Goal: Check status: Check status

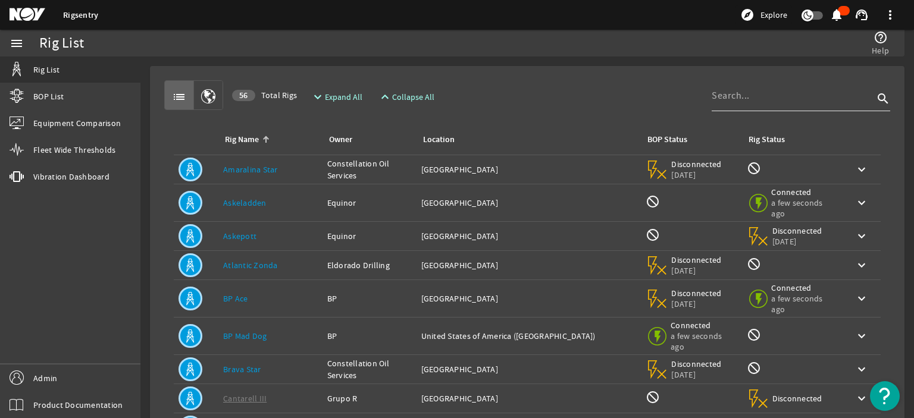
click at [717, 94] on input at bounding box center [792, 96] width 162 height 14
type input "laguna"
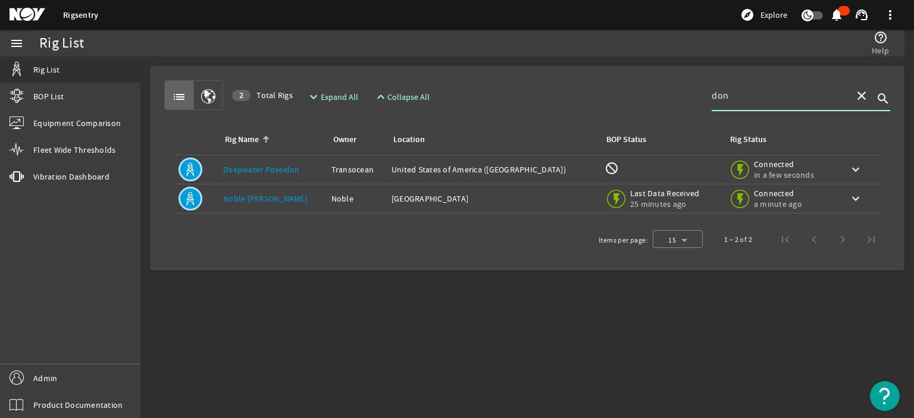
type input "don"
click at [246, 203] on link "Noble [PERSON_NAME]" at bounding box center [265, 198] width 84 height 11
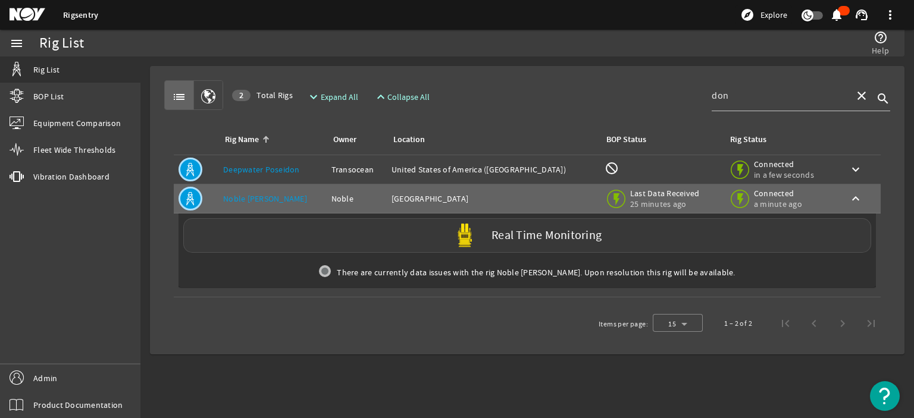
click at [294, 238] on div "Real Time Monitoring" at bounding box center [527, 235] width 688 height 34
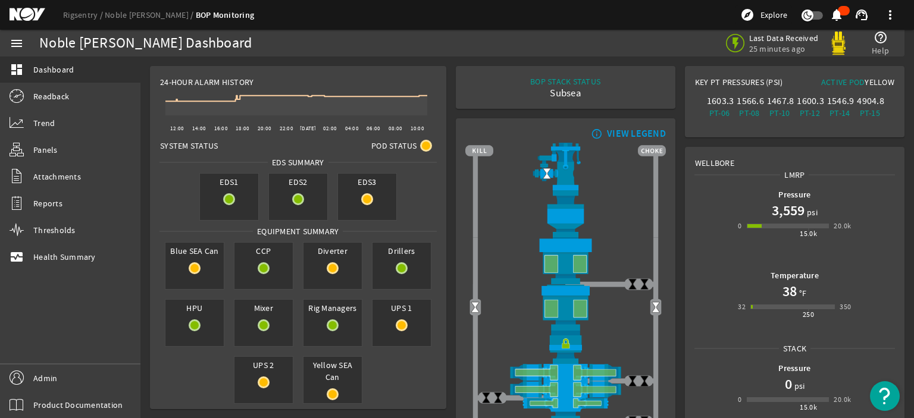
click at [562, 341] on img at bounding box center [565, 347] width 200 height 33
click at [85, 14] on link "Rigsentry" at bounding box center [84, 15] width 42 height 11
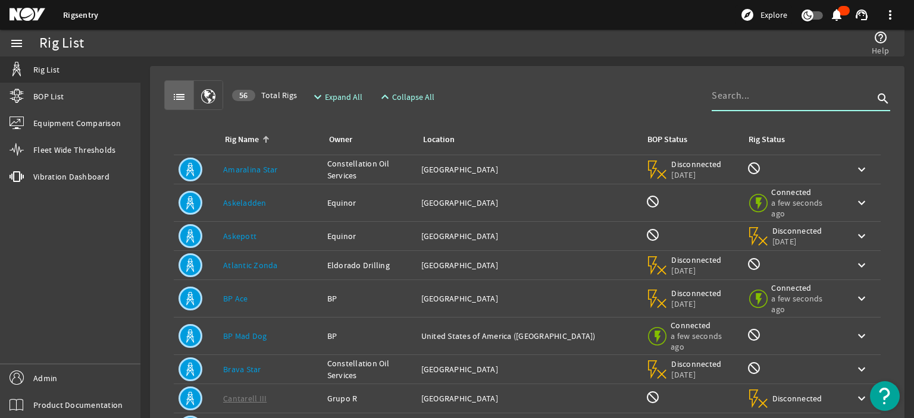
click at [752, 102] on input at bounding box center [792, 96] width 162 height 14
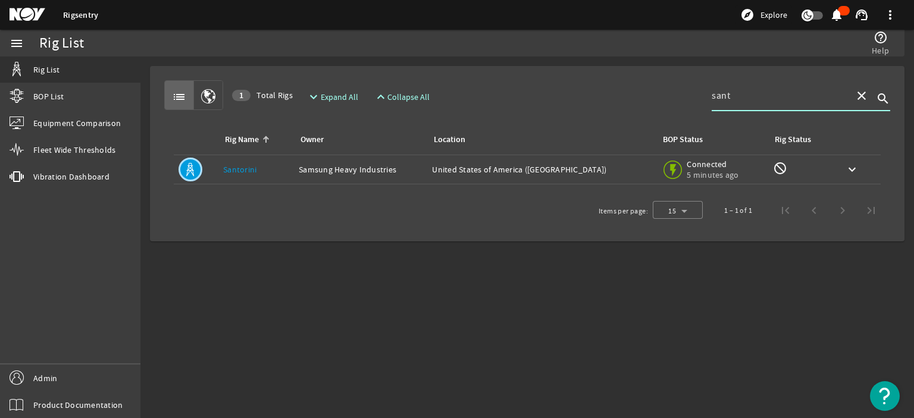
type input "sant"
click at [240, 164] on link "Santorini" at bounding box center [239, 169] width 33 height 11
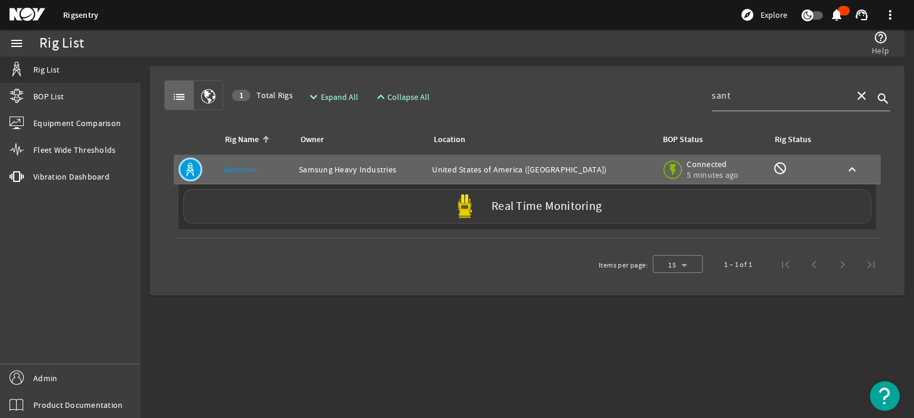
click at [309, 191] on div "Real Time Monitoring" at bounding box center [527, 206] width 688 height 34
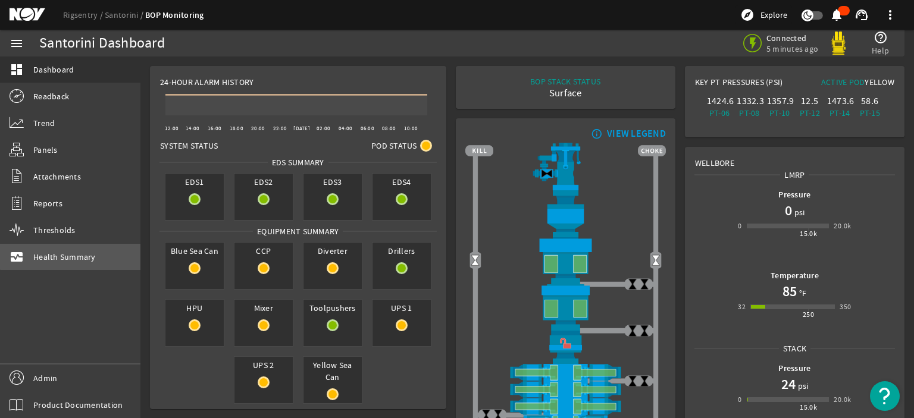
click at [90, 249] on link "monitor_heart Health Summary" at bounding box center [70, 257] width 140 height 26
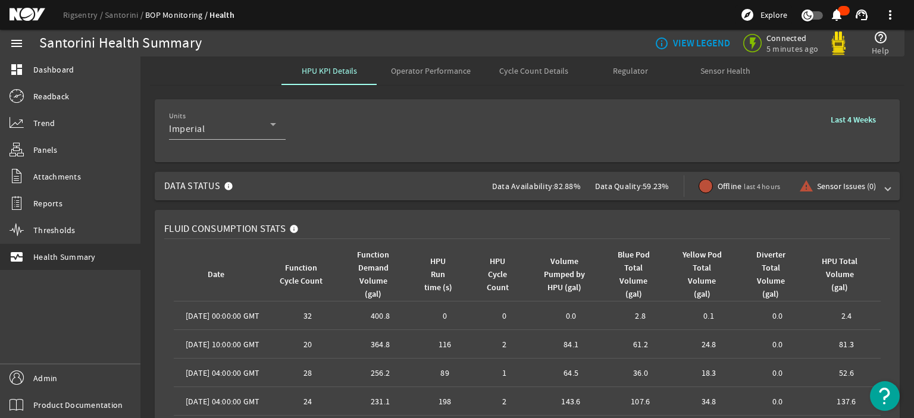
click at [434, 71] on span "Operator Performance" at bounding box center [431, 71] width 80 height 8
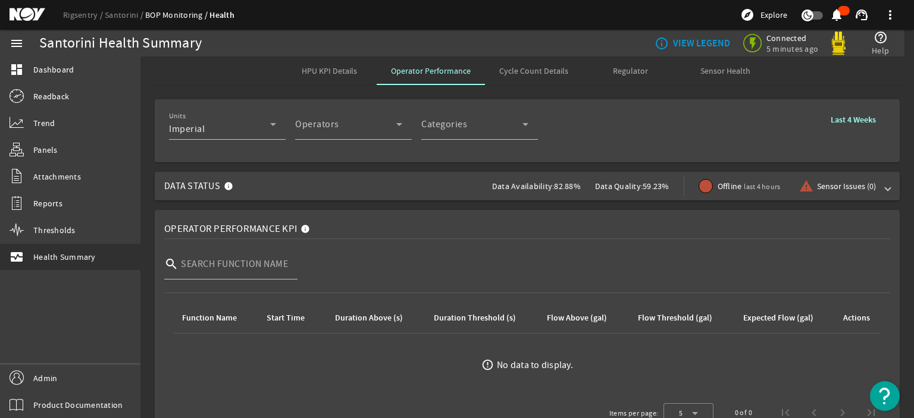
click at [397, 186] on span "Data Status Data Availability: 82.88% Data Quality: 59.23% Offline last 4 hours…" at bounding box center [524, 186] width 721 height 29
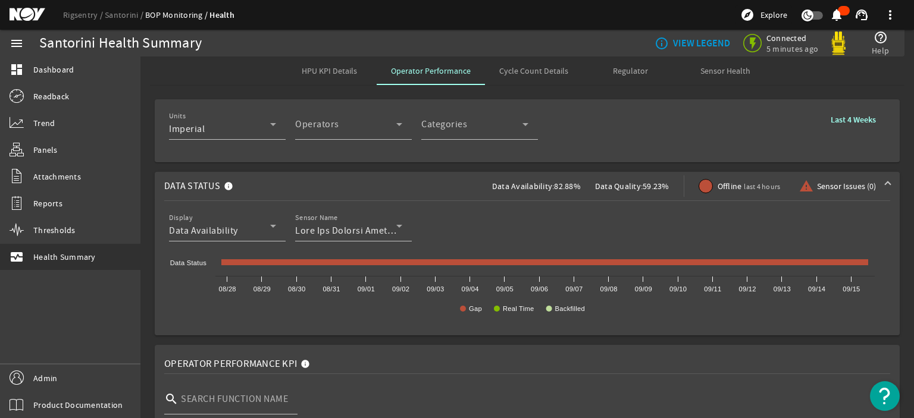
click at [409, 176] on span "Data Status Data Availability: 82.88% Data Quality: 59.23% Offline last 4 hours…" at bounding box center [524, 186] width 721 height 29
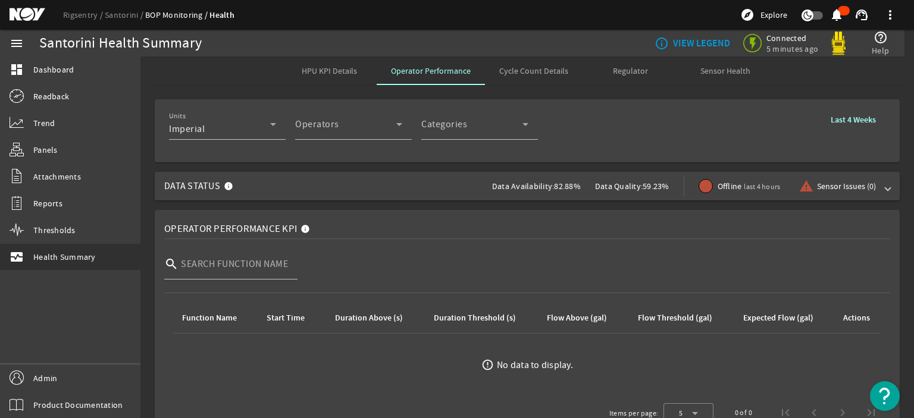
click at [409, 176] on span "Data Status Data Availability: 82.88% Data Quality: 59.23% Offline last 4 hours…" at bounding box center [524, 186] width 721 height 29
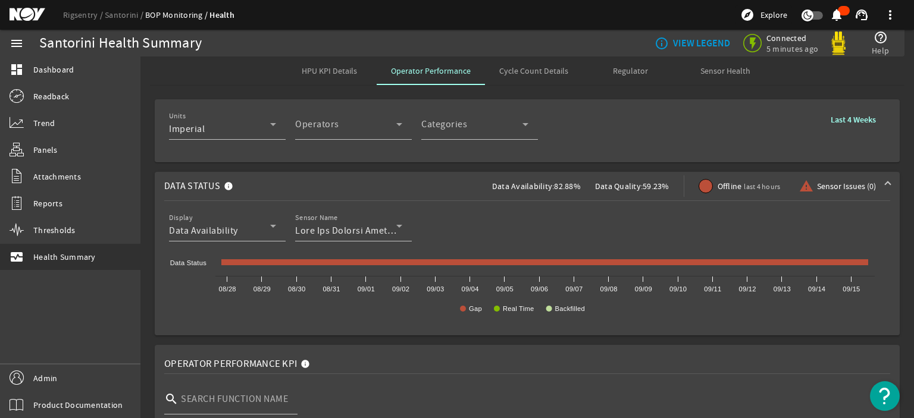
click at [435, 157] on mat-card "Units Imperial Operators Operator Categories Categories Last 4 Weeks" at bounding box center [527, 130] width 745 height 63
click at [457, 166] on rigsentry-mat-card "Units Imperial Operators Operator Categories Categories Last 4 Weeks" at bounding box center [526, 131] width 773 height 73
click at [499, 73] on span "Cycle Count Details" at bounding box center [533, 71] width 69 height 8
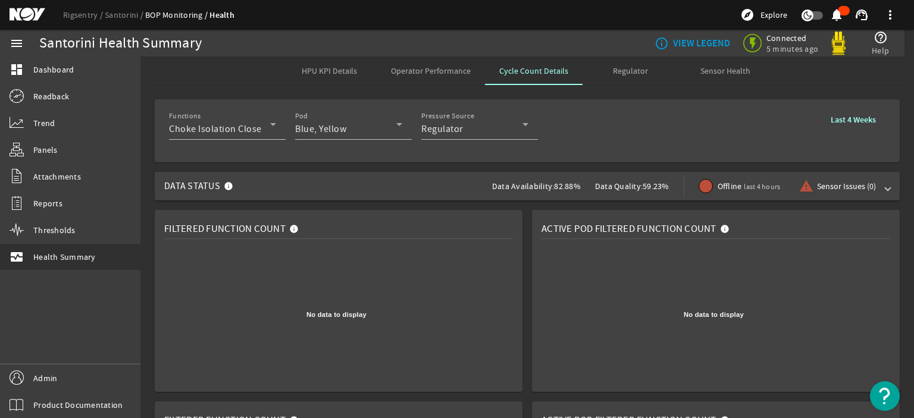
click at [752, 186] on span "last 4 hours" at bounding box center [762, 187] width 36 height 10
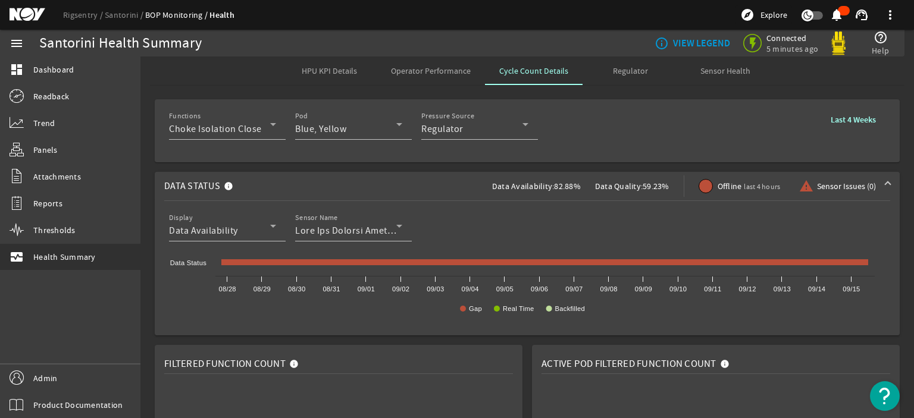
click at [698, 184] on div at bounding box center [705, 186] width 14 height 14
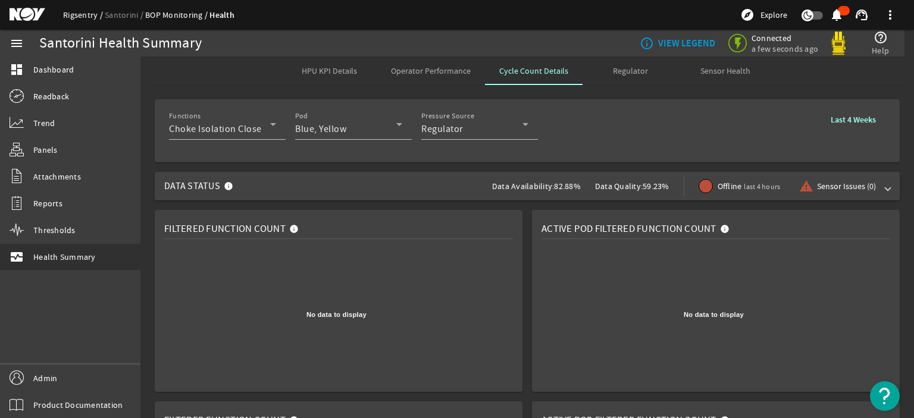
click at [80, 12] on link "Rigsentry" at bounding box center [84, 15] width 42 height 11
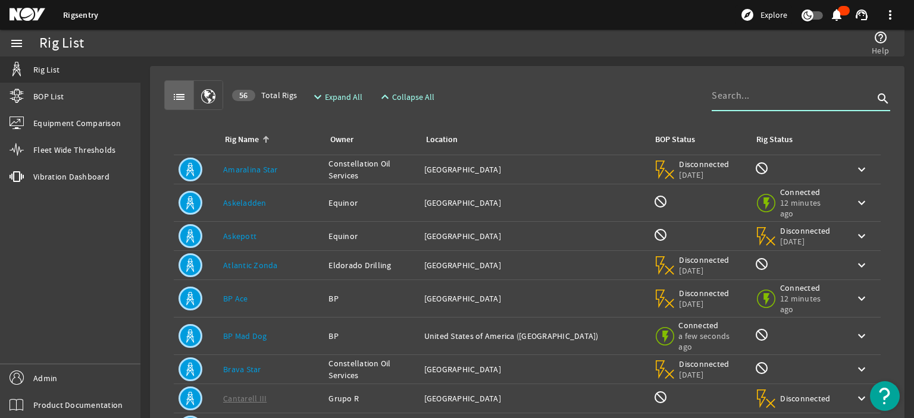
click at [766, 98] on input at bounding box center [792, 96] width 162 height 14
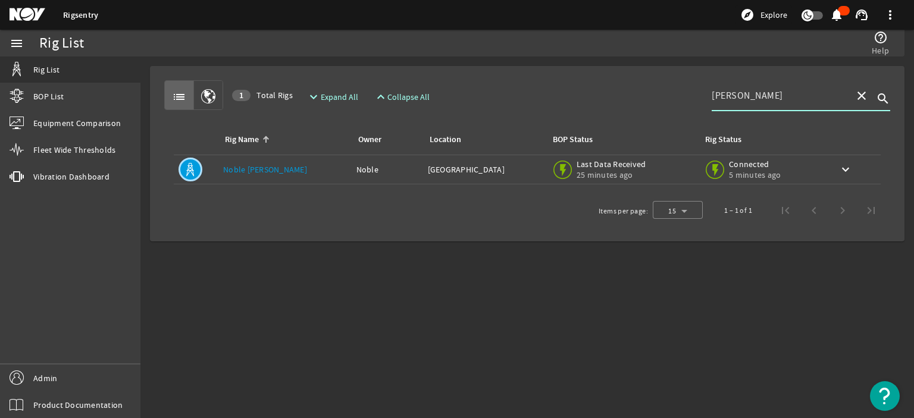
type input "taylor"
click at [259, 172] on link "Noble [PERSON_NAME]" at bounding box center [265, 169] width 84 height 11
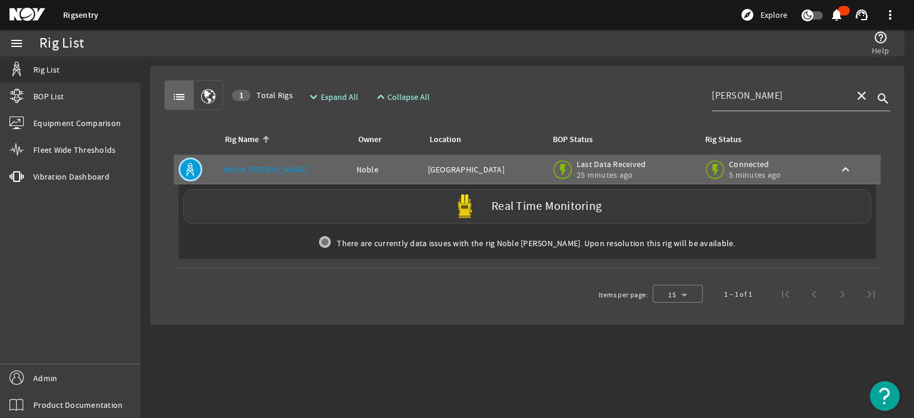
click at [362, 208] on div "Real Time Monitoring" at bounding box center [527, 206] width 688 height 34
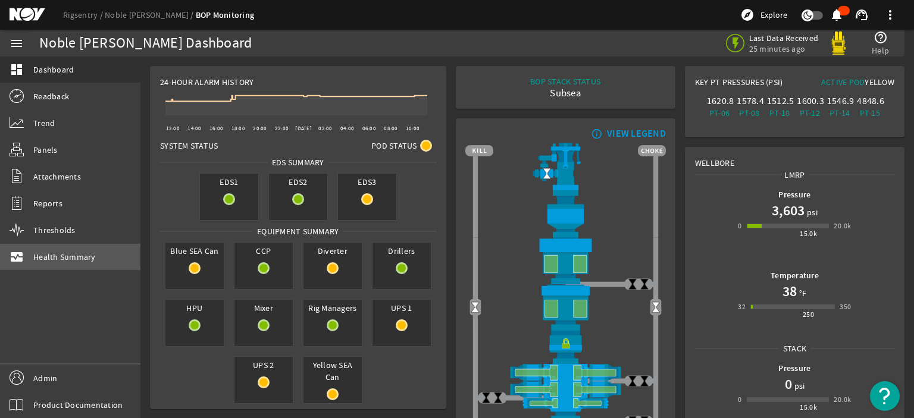
click at [64, 253] on span "Health Summary" at bounding box center [64, 257] width 62 height 12
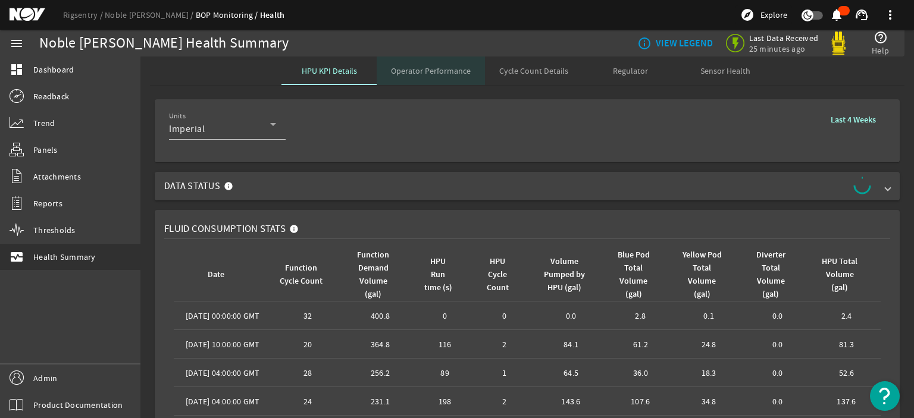
click at [433, 72] on span "Operator Performance" at bounding box center [431, 71] width 80 height 8
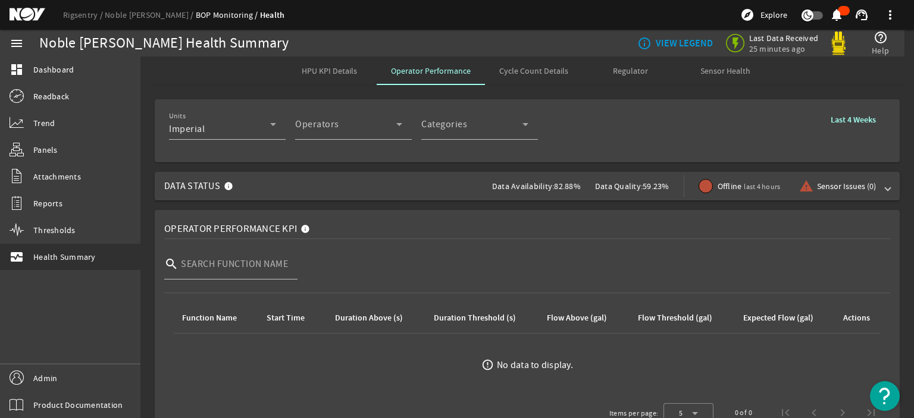
click at [145, 151] on rigsentry-mat-card "Units Imperial Operators Operator Categories Categories Last 4 Weeks" at bounding box center [526, 131] width 773 height 73
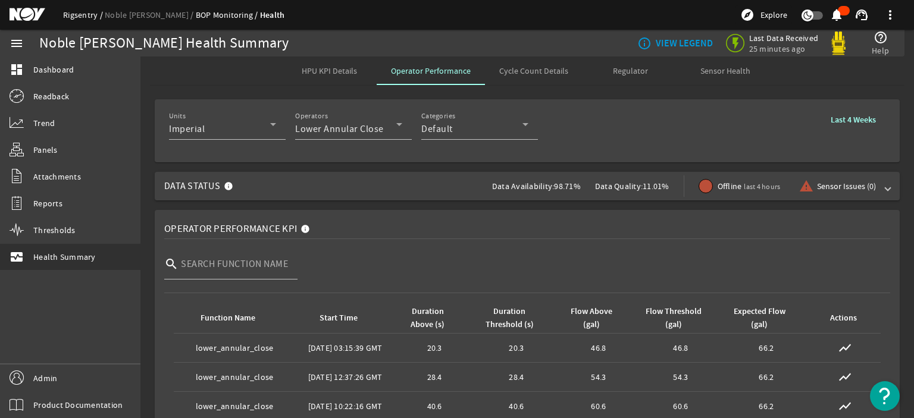
click at [79, 12] on link "Rigsentry" at bounding box center [84, 15] width 42 height 11
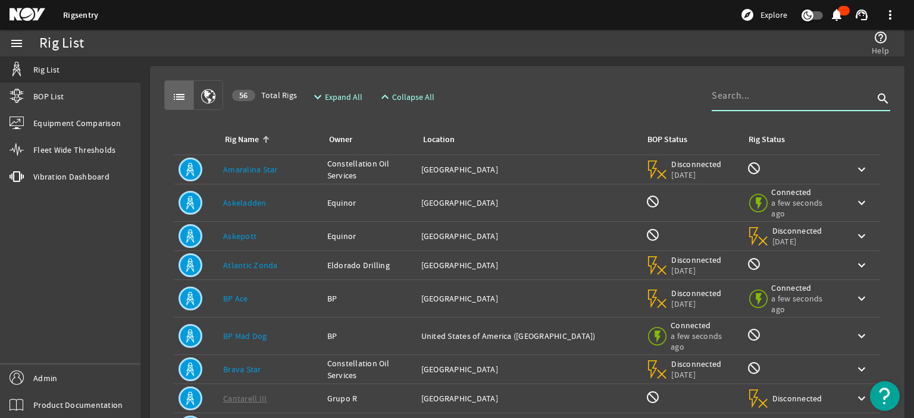
click at [757, 97] on input at bounding box center [792, 96] width 162 height 14
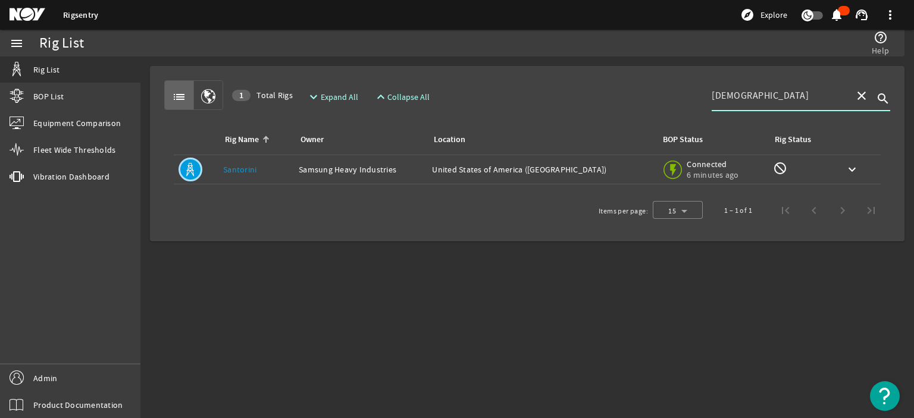
type input "santo"
click at [234, 168] on link "Santorini" at bounding box center [239, 169] width 33 height 11
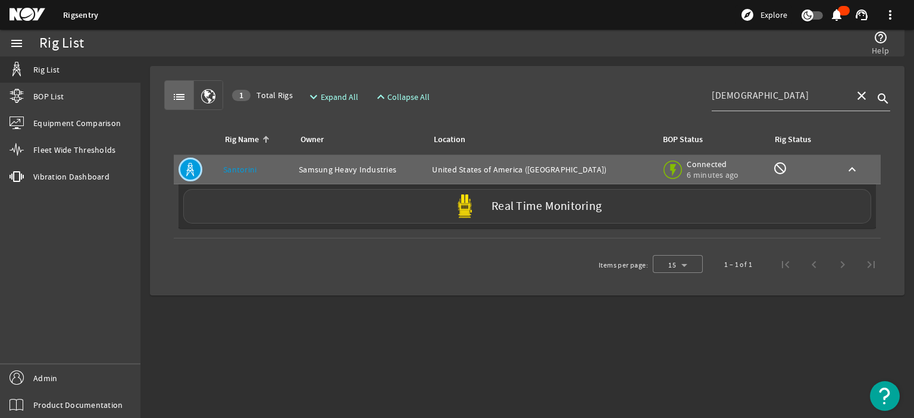
click at [287, 205] on div "Real Time Monitoring" at bounding box center [527, 206] width 688 height 34
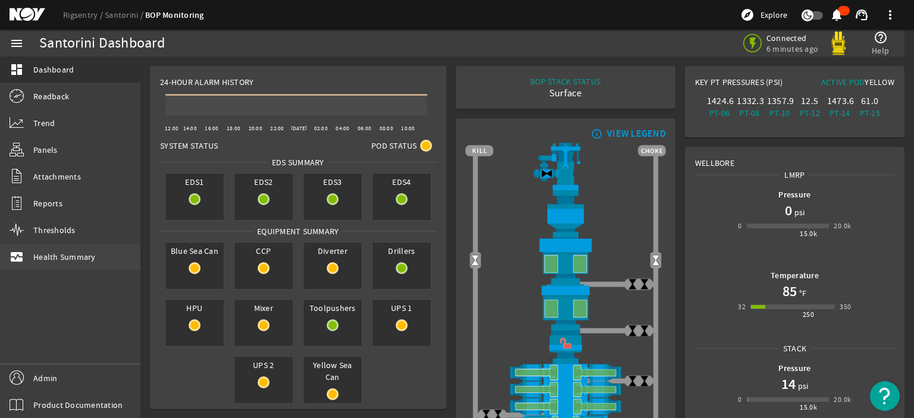
click at [48, 253] on span "Health Summary" at bounding box center [64, 257] width 62 height 12
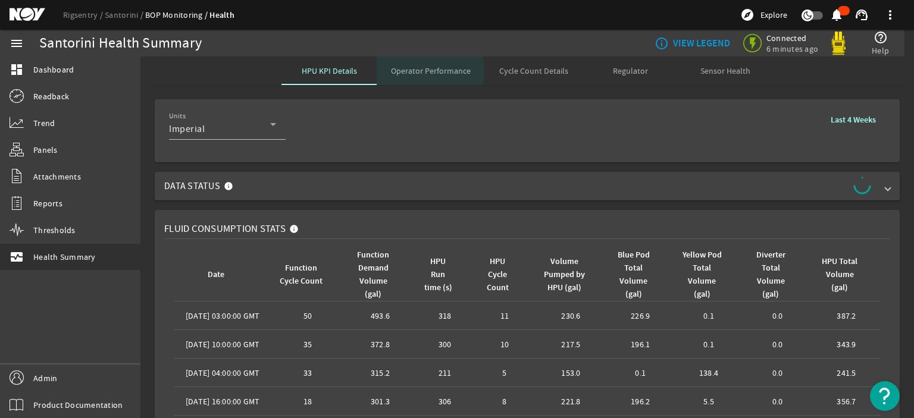
click at [426, 71] on span "Operator Performance" at bounding box center [431, 71] width 80 height 8
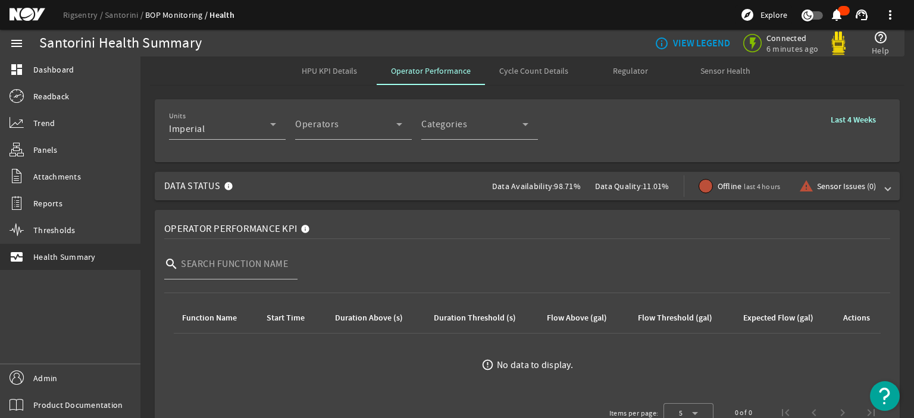
click at [146, 158] on rigsentry-mat-card "Units Imperial Operators Operator Categories Categories Last 4 Weeks" at bounding box center [526, 131] width 773 height 73
click at [402, 188] on span "Data Status Data Availability: 82.87% Data Quality: 59.23% Offline last 4 hours…" at bounding box center [524, 186] width 721 height 29
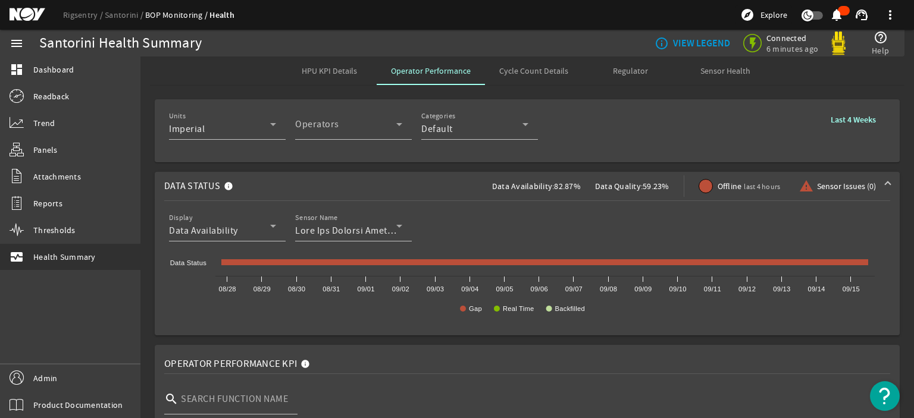
click at [402, 188] on span "Data Status Data Availability: 82.87% Data Quality: 59.23% Offline last 4 hours…" at bounding box center [524, 186] width 721 height 29
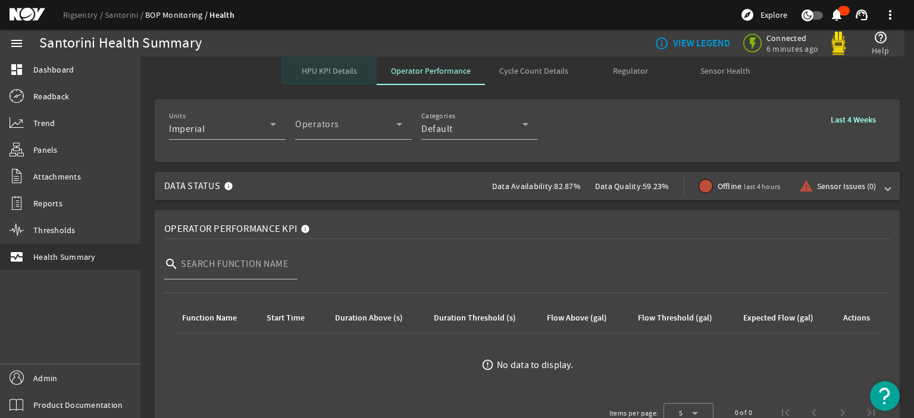
click at [336, 68] on span "HPU KPI Details" at bounding box center [329, 71] width 55 height 8
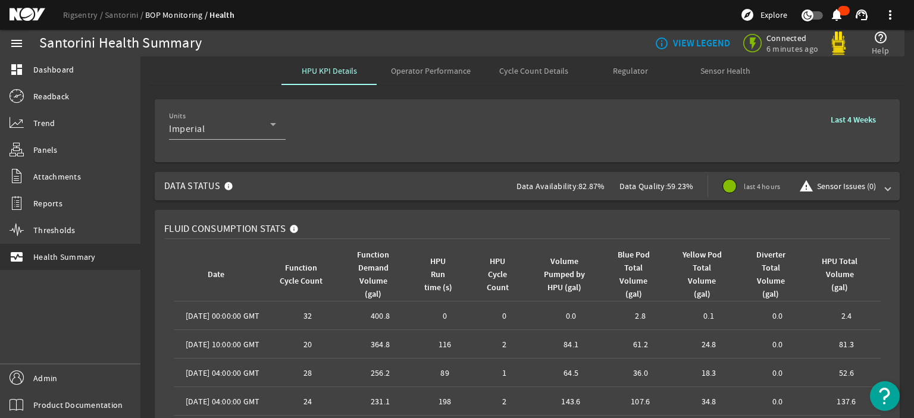
click at [423, 71] on span "Operator Performance" at bounding box center [431, 71] width 80 height 8
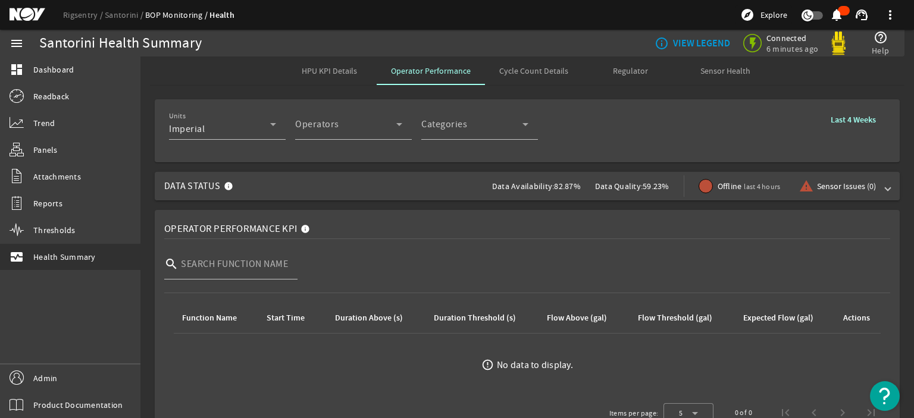
click at [433, 196] on span "Data Status Data Availability: 82.87% Data Quality: 59.23% Offline last 4 hours…" at bounding box center [524, 186] width 721 height 29
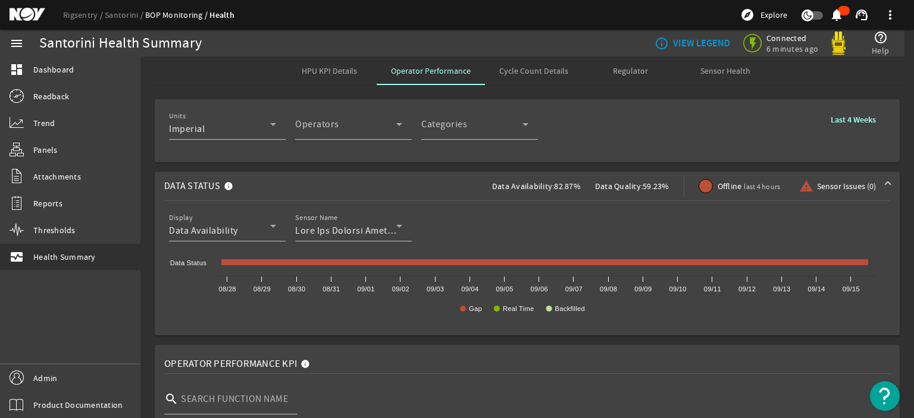
click at [433, 196] on span "Data Status Data Availability: 82.87% Data Quality: 59.23% Offline last 4 hours…" at bounding box center [524, 186] width 721 height 29
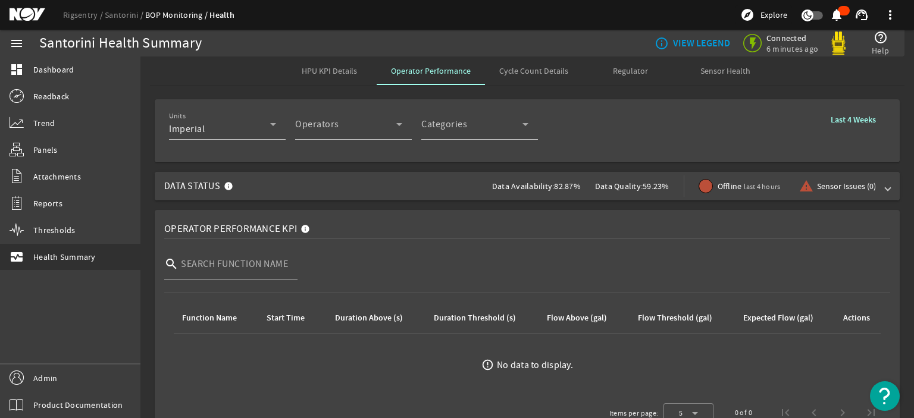
click at [457, 180] on span "Data Status Data Availability: 82.87% Data Quality: 59.23% Offline last 4 hours…" at bounding box center [524, 186] width 721 height 29
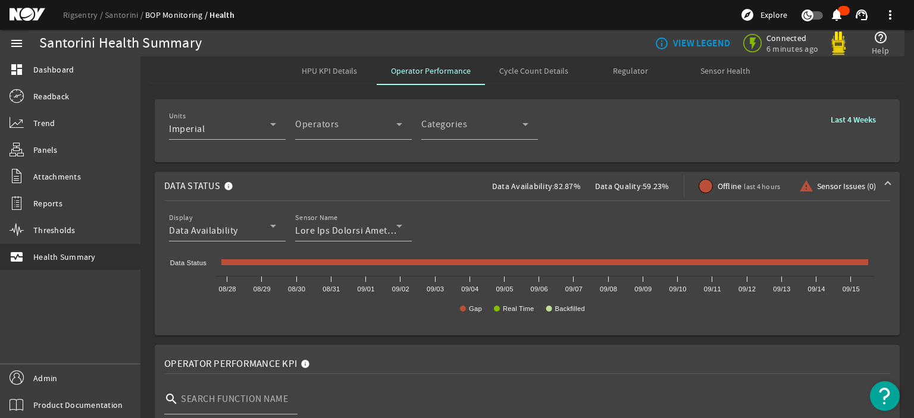
click at [457, 180] on span "Data Status Data Availability: 82.87% Data Quality: 59.23% Offline last 4 hours…" at bounding box center [524, 186] width 721 height 29
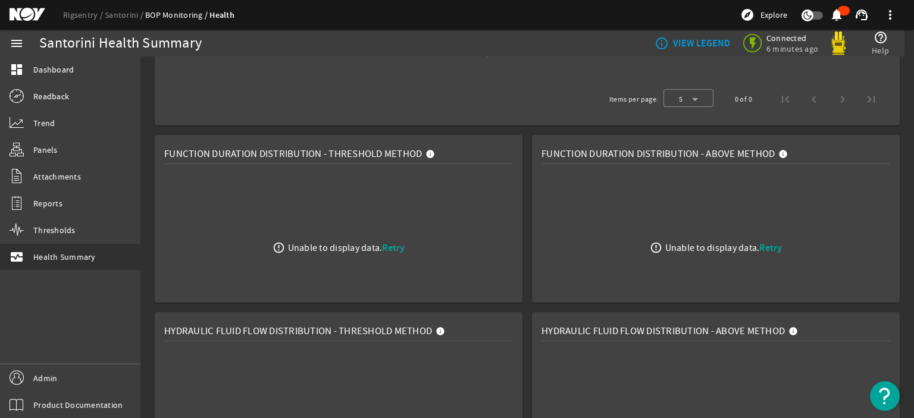
scroll to position [497, 0]
click at [388, 248] on span "Retry" at bounding box center [393, 249] width 23 height 12
click at [764, 246] on span "Retry" at bounding box center [770, 249] width 23 height 12
click at [391, 247] on span "Retry" at bounding box center [393, 249] width 23 height 12
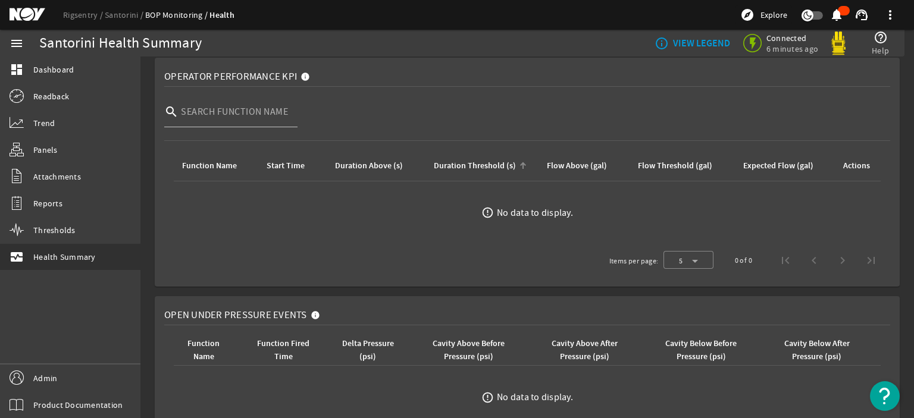
scroll to position [0, 0]
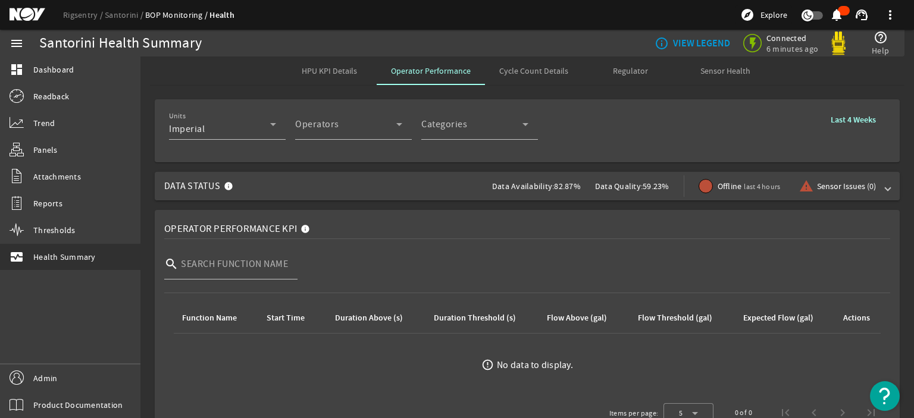
click at [504, 188] on span "Data Availability:" at bounding box center [523, 186] width 62 height 11
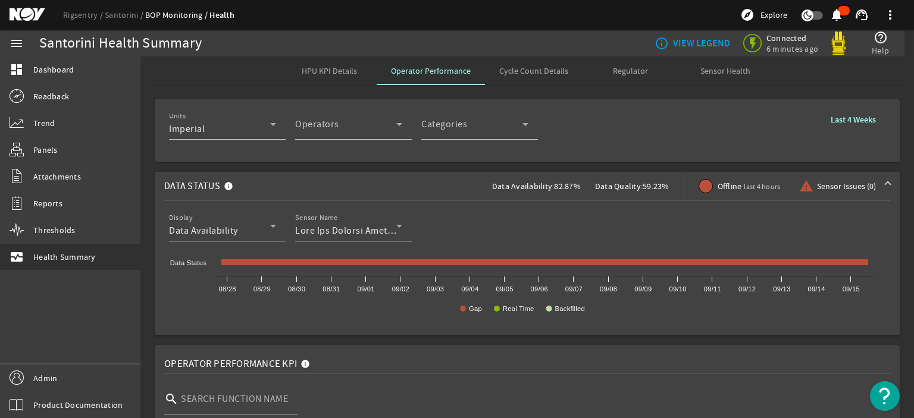
click at [504, 188] on span "Data Availability:" at bounding box center [523, 186] width 62 height 11
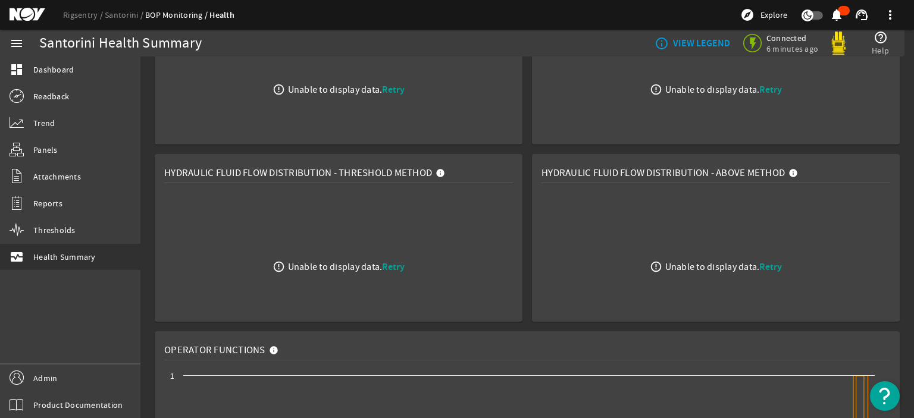
scroll to position [756, 0]
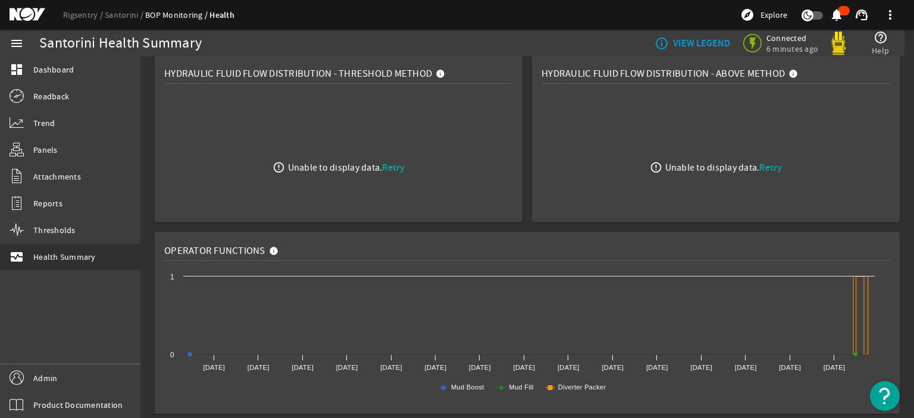
click at [895, 243] on rigsentry-mat-card "Operator Functions Created with Highcharts 11.1.0 Mud Boost Mud Fill Diverter P…" at bounding box center [526, 323] width 773 height 192
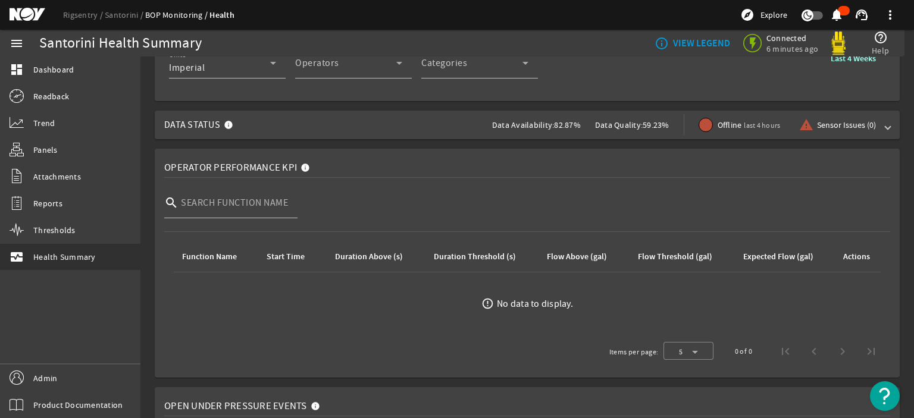
scroll to position [0, 0]
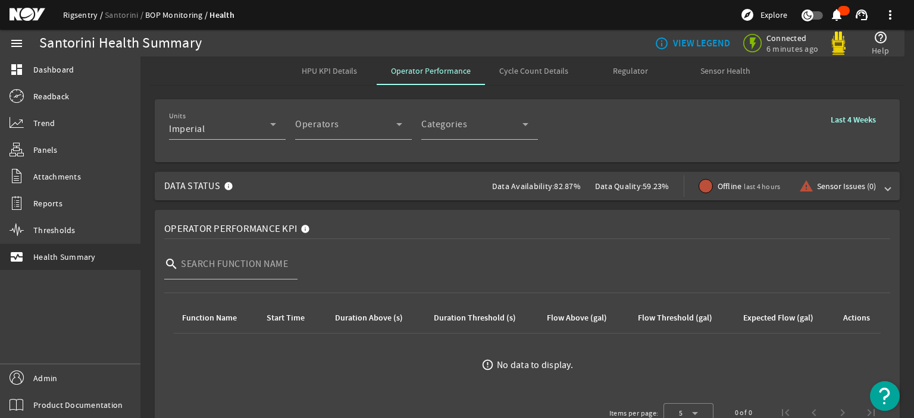
click at [71, 15] on link "Rigsentry" at bounding box center [84, 15] width 42 height 11
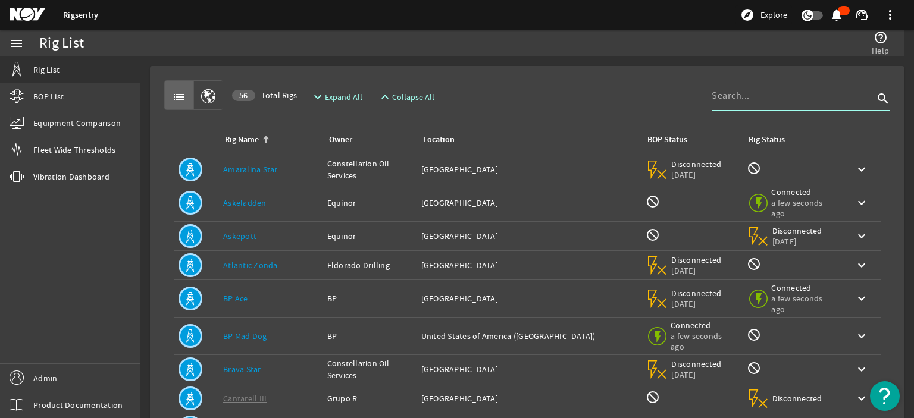
click at [736, 97] on input at bounding box center [792, 96] width 162 height 14
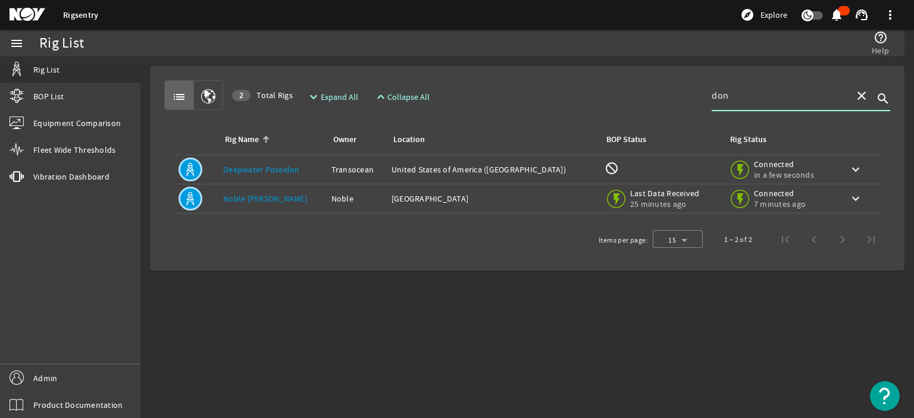
type input "don"
click at [295, 197] on div "Rig Name: [PERSON_NAME] [PERSON_NAME]" at bounding box center [272, 199] width 99 height 12
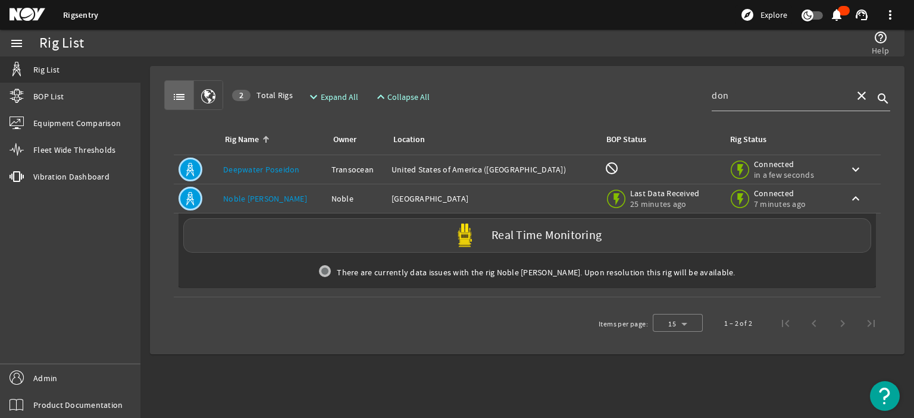
click at [295, 197] on div "Rig Name: [PERSON_NAME] [PERSON_NAME]" at bounding box center [272, 199] width 99 height 12
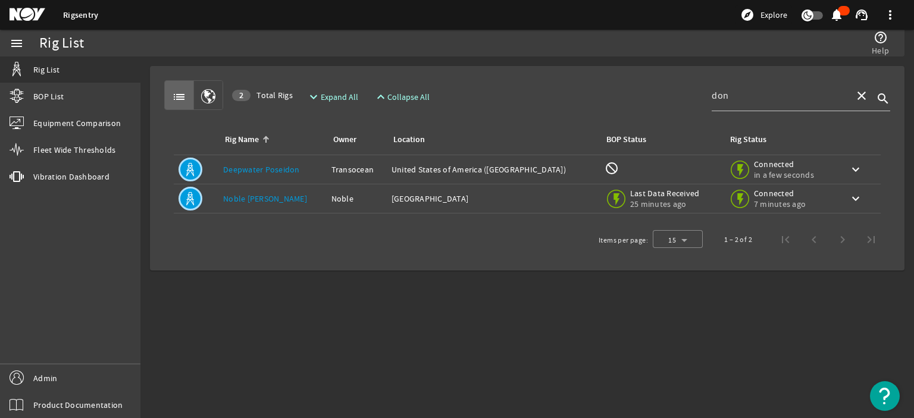
click at [275, 197] on link "Noble [PERSON_NAME]" at bounding box center [265, 198] width 84 height 11
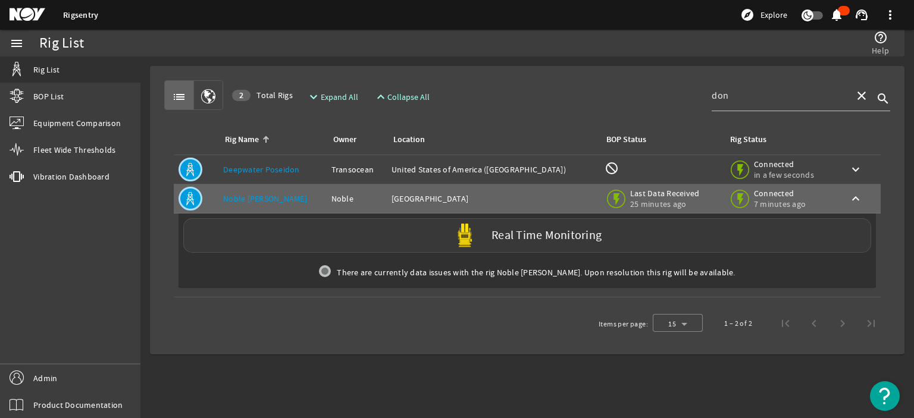
click at [298, 234] on div "Real Time Monitoring" at bounding box center [527, 235] width 688 height 34
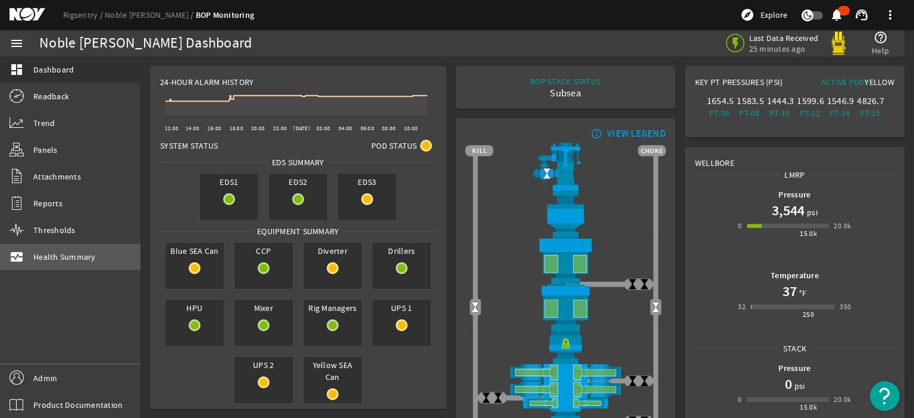
click at [91, 264] on link "monitor_heart Health Summary" at bounding box center [70, 257] width 140 height 26
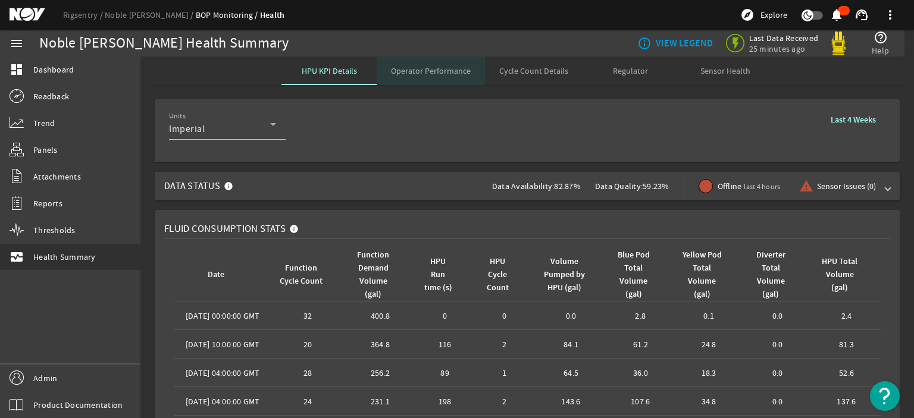
click at [446, 77] on span "Operator Performance" at bounding box center [431, 71] width 80 height 29
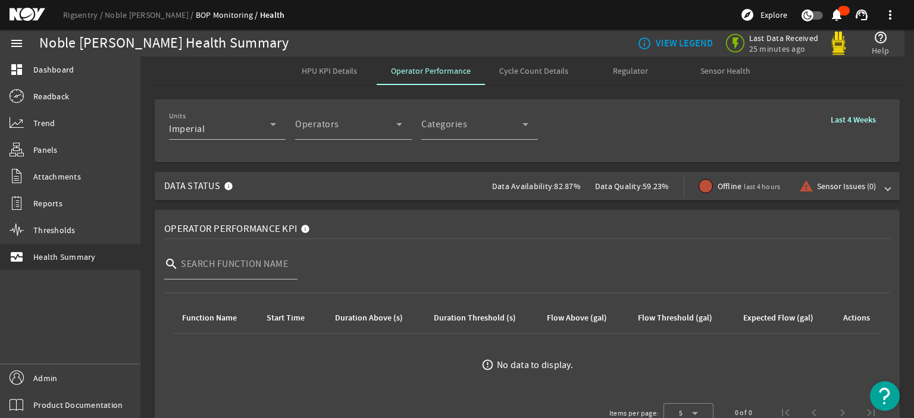
click at [294, 188] on span "Data Status Data Availability: 82.87% Data Quality: 59.23% Offline last 4 hours…" at bounding box center [524, 186] width 721 height 29
